Goal: Task Accomplishment & Management: Manage account settings

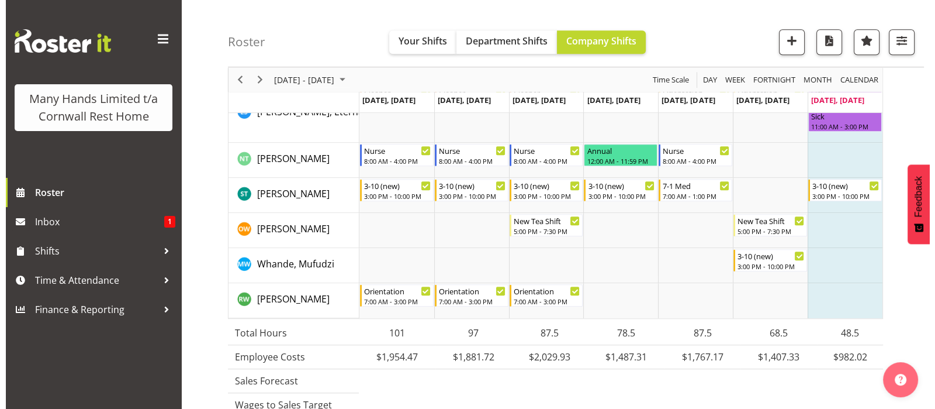
scroll to position [1141, 0]
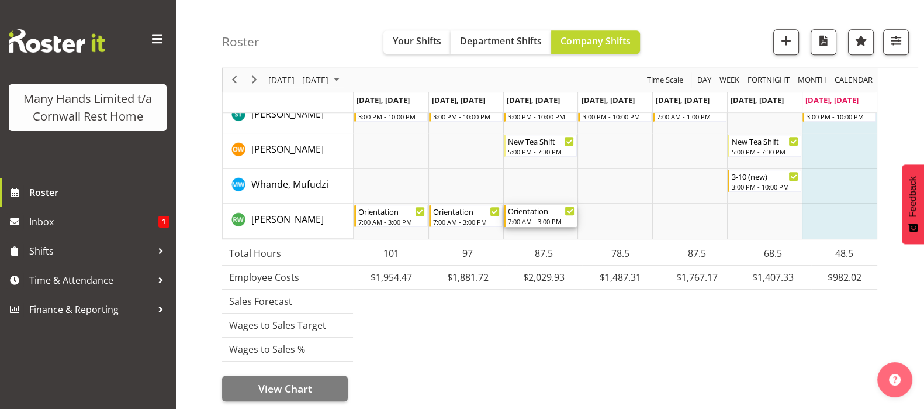
click at [538, 216] on div "7:00 AM - 3:00 PM" at bounding box center [541, 220] width 67 height 9
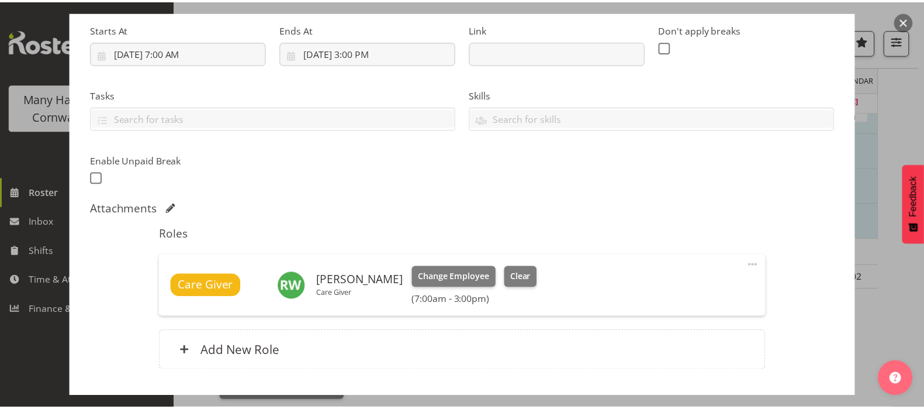
scroll to position [259, 0]
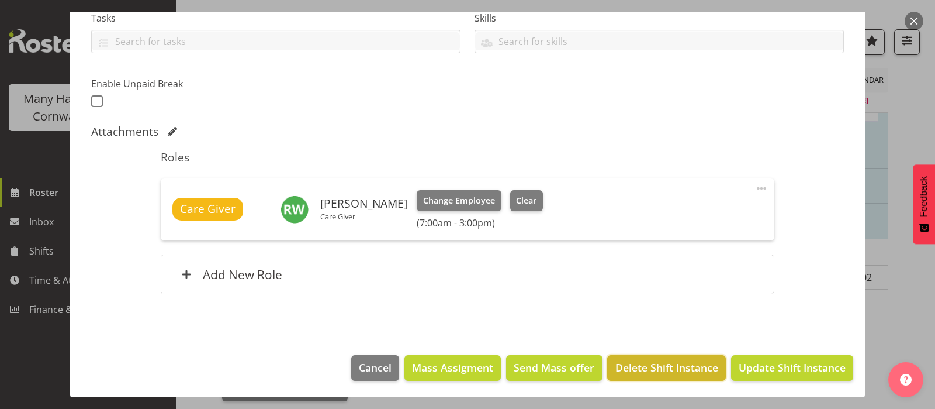
click at [641, 364] on span "Delete Shift Instance" at bounding box center [666, 366] width 103 height 15
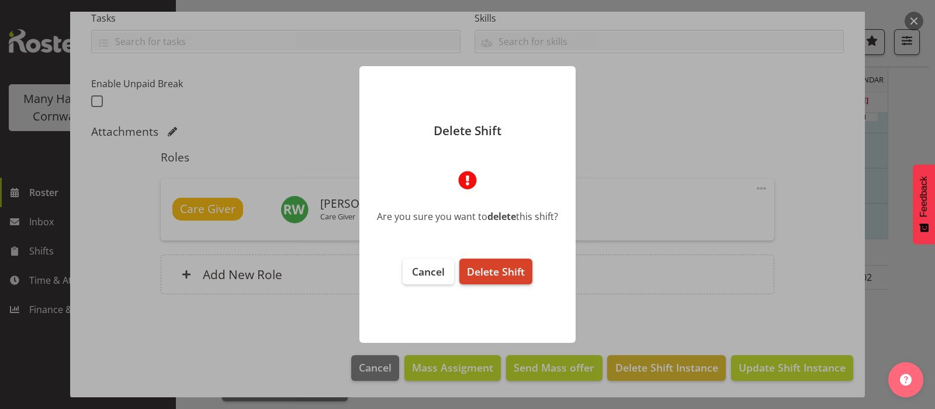
click at [500, 271] on span "Delete Shift" at bounding box center [496, 271] width 58 height 14
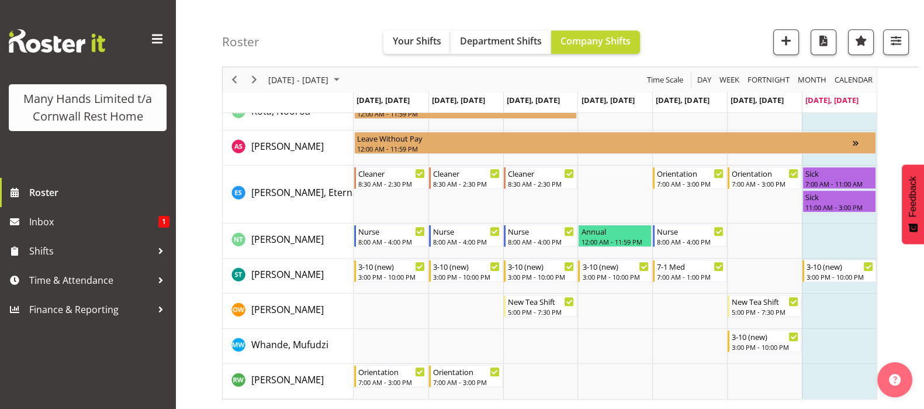
scroll to position [1141, 0]
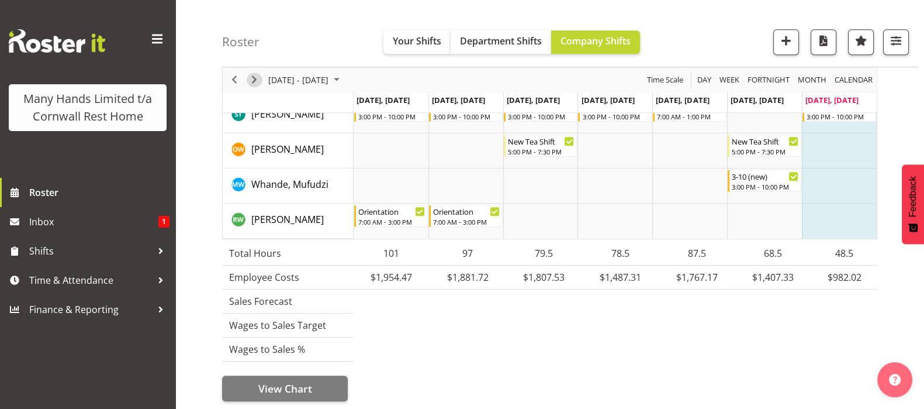
click at [254, 79] on span "Next" at bounding box center [254, 79] width 14 height 15
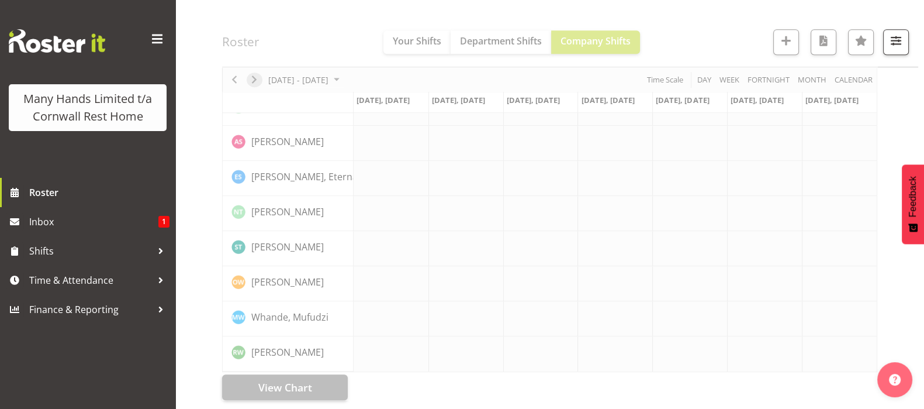
scroll to position [847, 0]
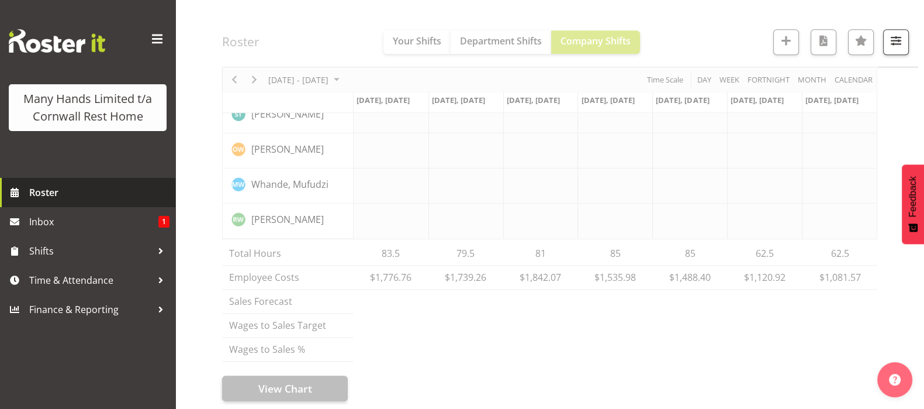
scroll to position [1072, 0]
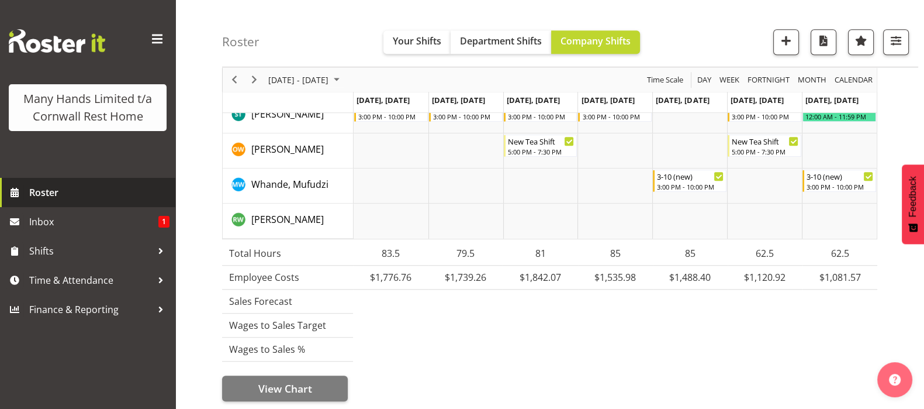
click at [40, 188] on span "Roster" at bounding box center [99, 193] width 140 height 18
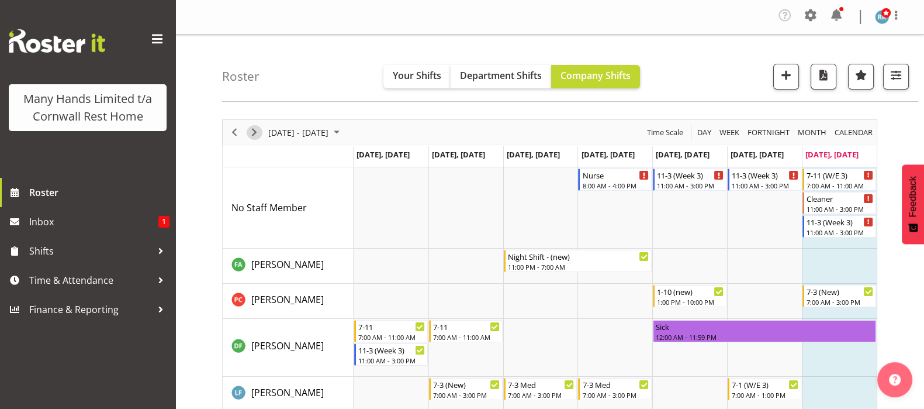
click at [251, 131] on span "Next" at bounding box center [254, 132] width 14 height 15
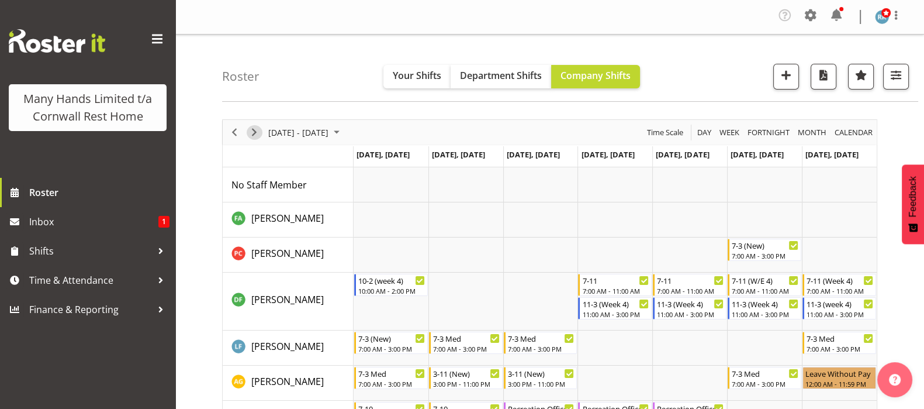
click at [251, 131] on span "Next" at bounding box center [254, 132] width 14 height 15
